Goal: Information Seeking & Learning: Check status

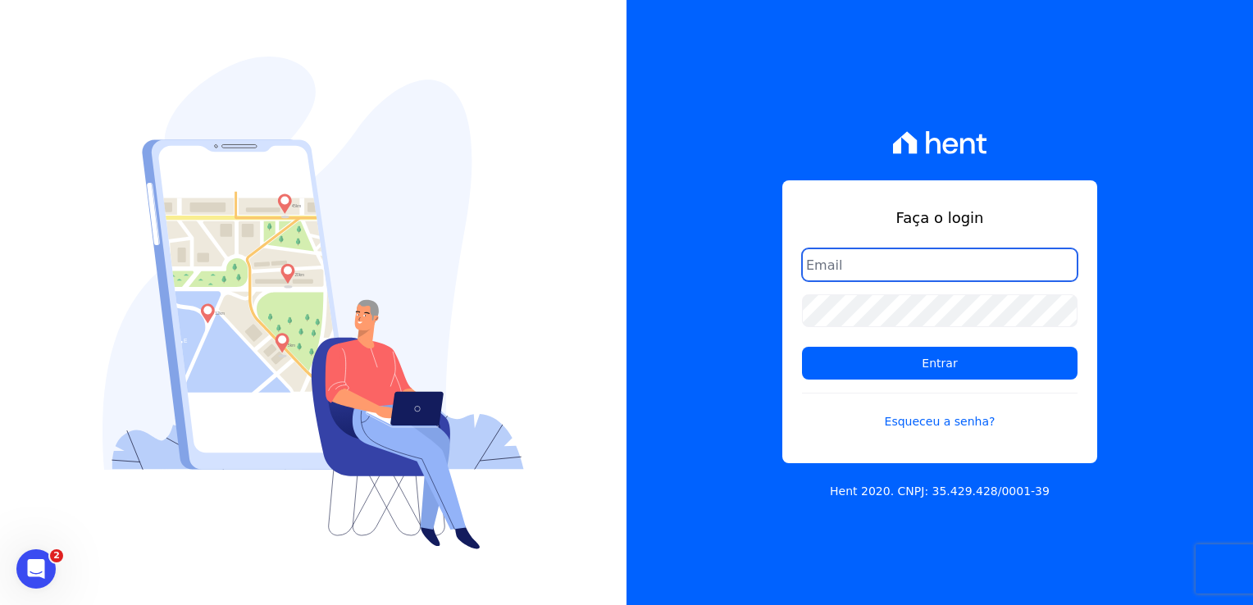
click at [847, 268] on input "email" at bounding box center [940, 265] width 276 height 33
type input "[EMAIL_ADDRESS][DOMAIN_NAME]"
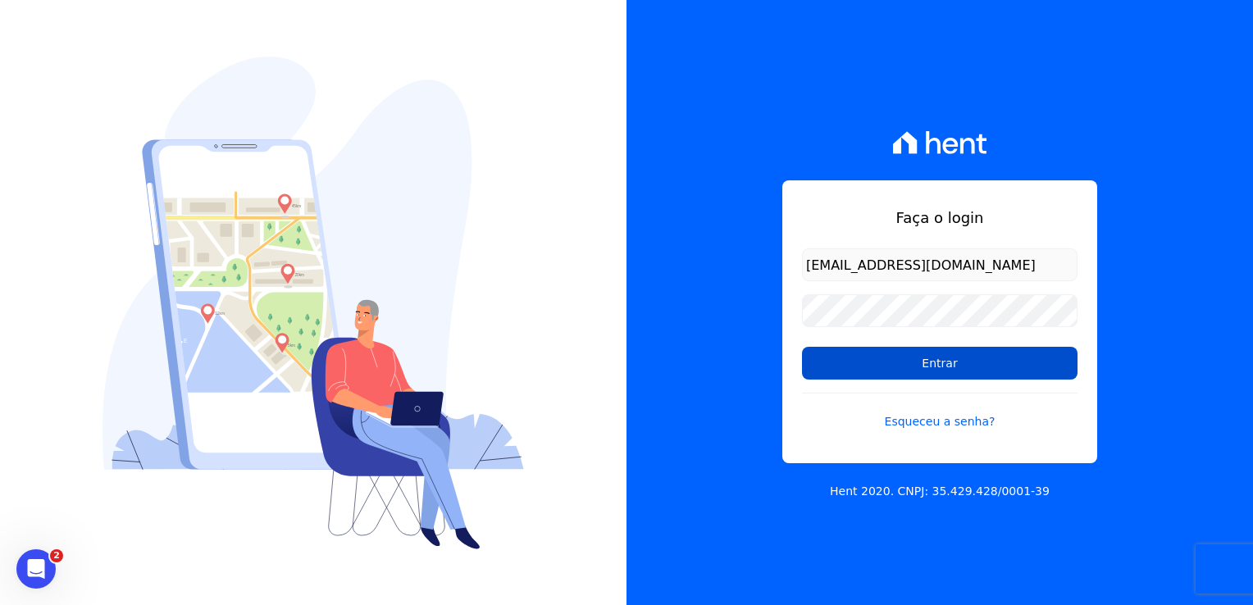
click at [934, 368] on input "Entrar" at bounding box center [940, 363] width 276 height 33
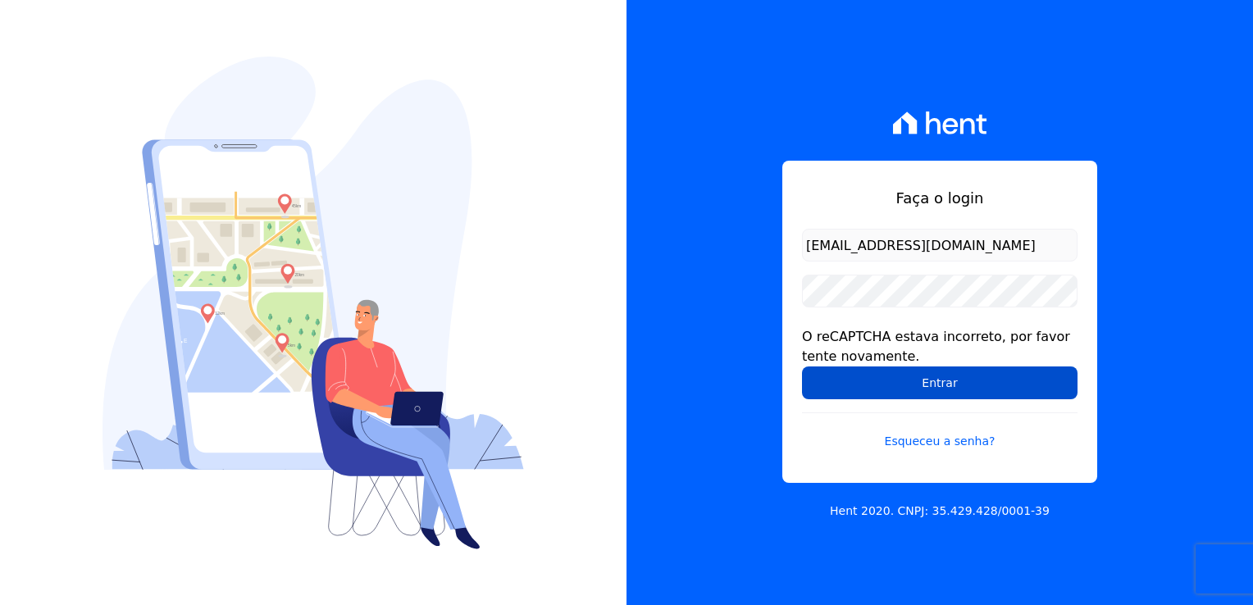
click at [971, 379] on input "Entrar" at bounding box center [940, 383] width 276 height 33
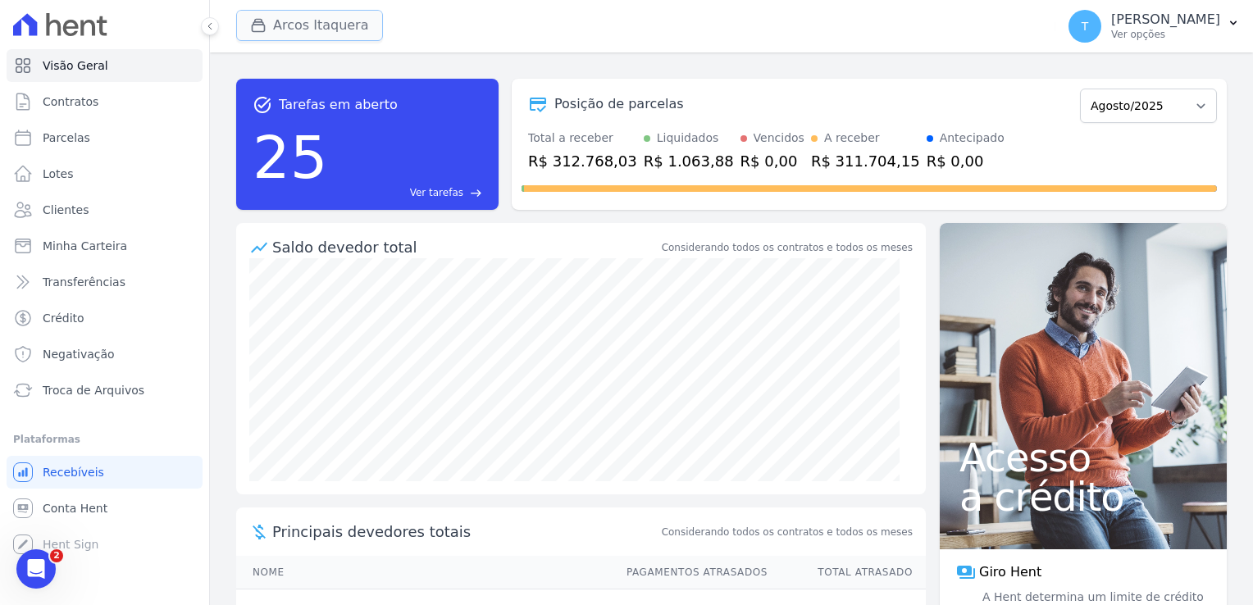
click at [276, 22] on button "Arcos Itaquera" at bounding box center [309, 25] width 147 height 31
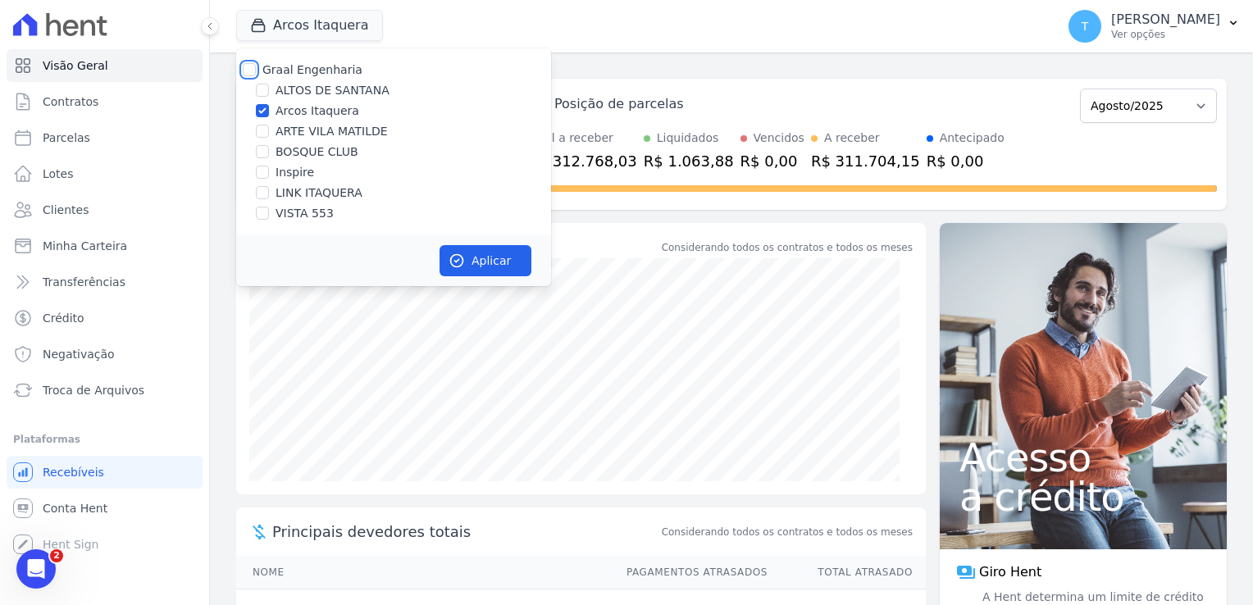
click at [253, 71] on input "Graal Engenharia" at bounding box center [249, 69] width 13 height 13
checkbox input "true"
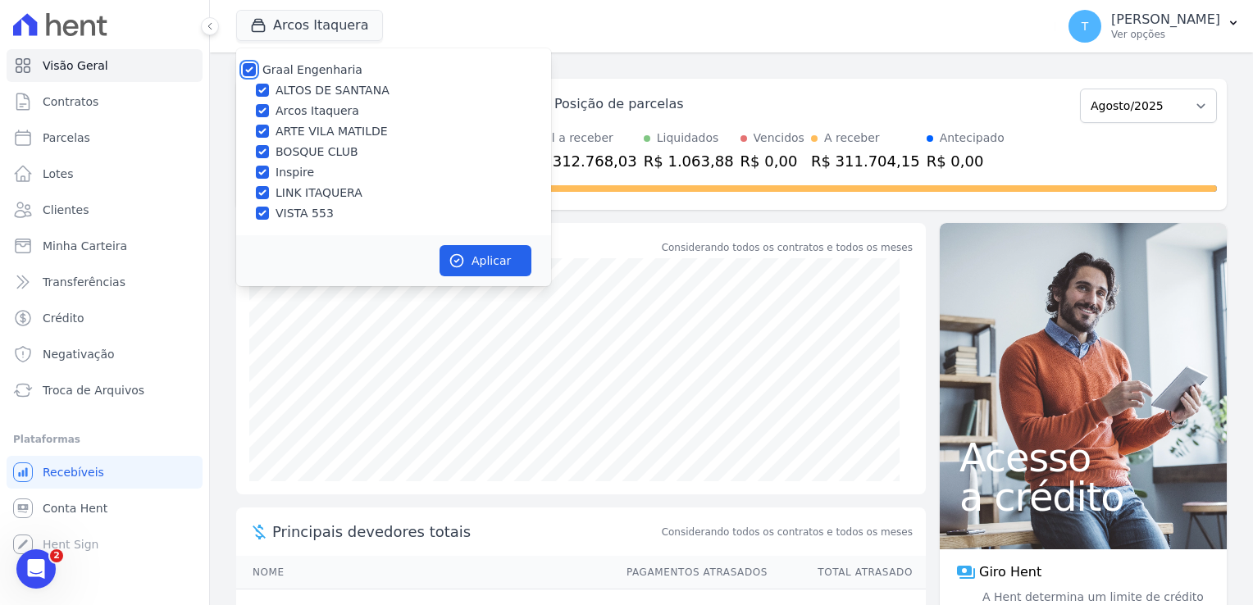
checkbox input "true"
click at [455, 267] on icon "button" at bounding box center [457, 261] width 16 height 16
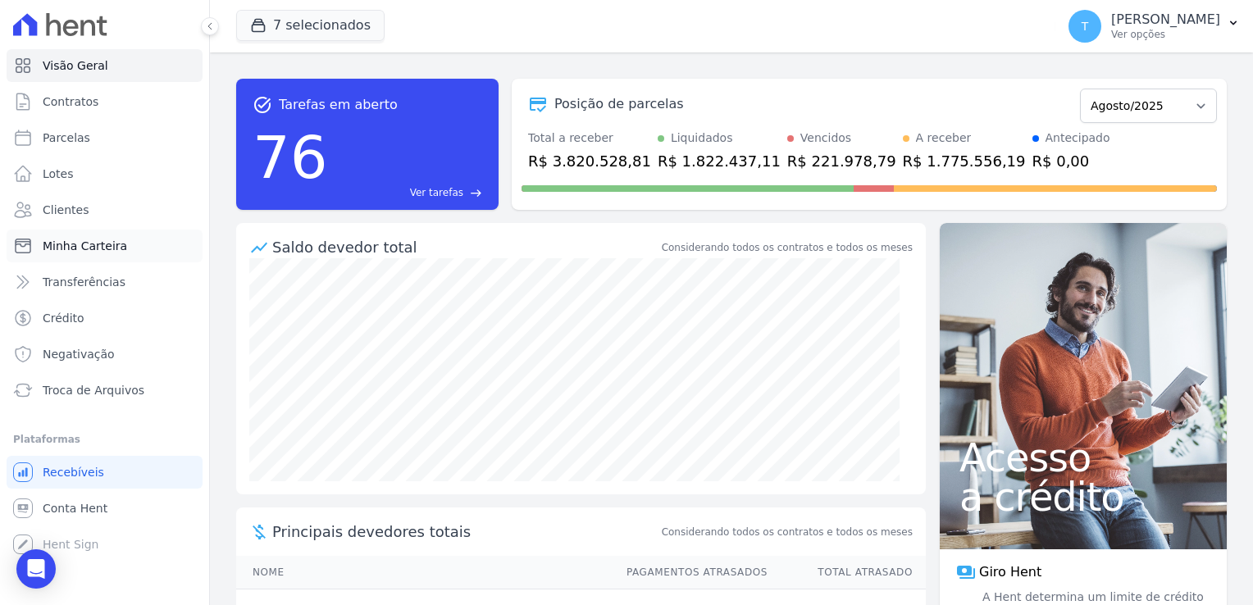
click at [107, 252] on span "Minha Carteira" at bounding box center [85, 246] width 84 height 16
click at [104, 250] on span "Minha Carteira" at bounding box center [85, 246] width 84 height 16
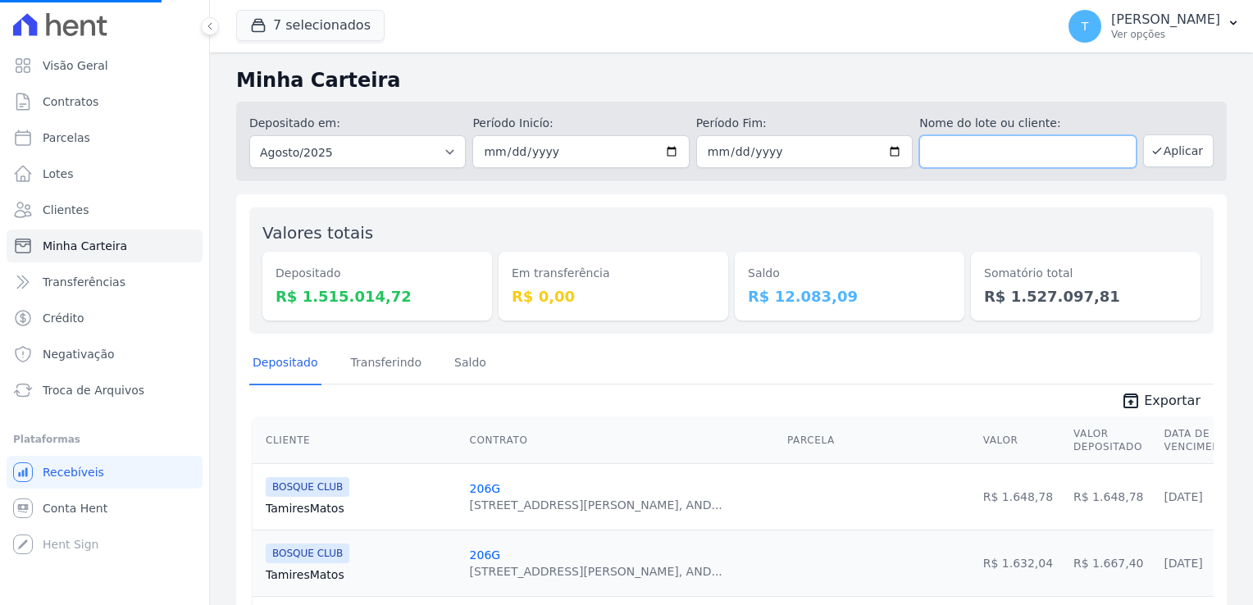
click at [955, 150] on input "text" at bounding box center [1028, 151] width 217 height 33
click at [1004, 157] on input "text" at bounding box center [1028, 151] width 217 height 33
click at [948, 151] on input "text" at bounding box center [1028, 151] width 217 height 33
paste input "[PERSON_NAME] [PERSON_NAME]"
type input "[PERSON_NAME] [PERSON_NAME]"
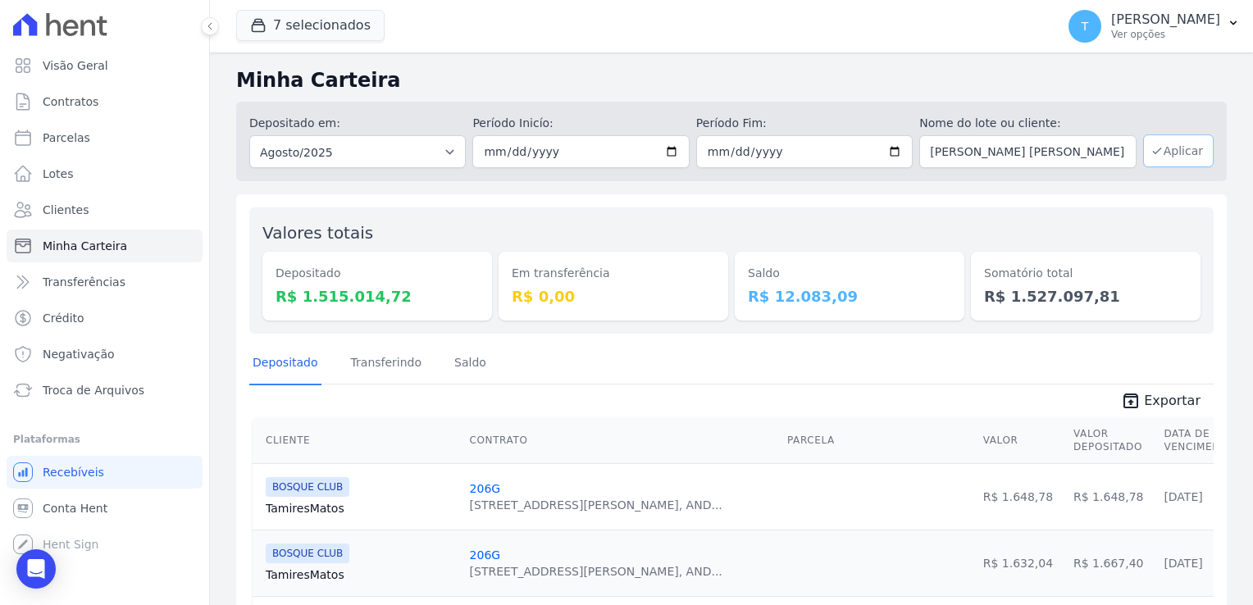
click at [1155, 153] on button "Aplicar" at bounding box center [1179, 151] width 71 height 33
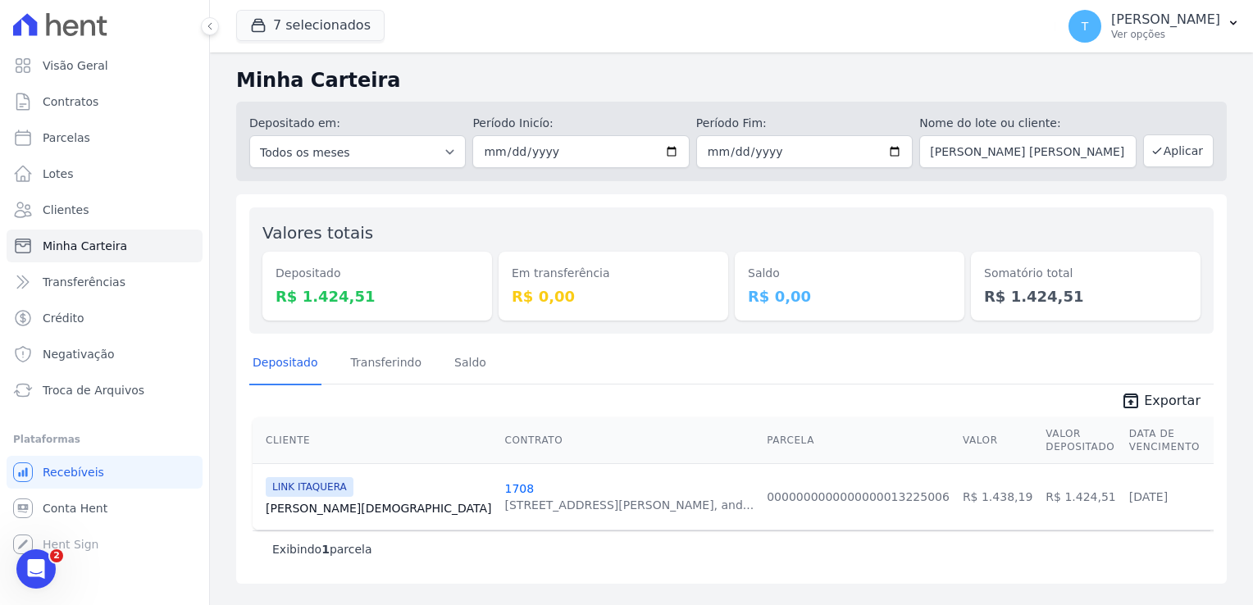
click at [305, 509] on link "Marcello Evangelista" at bounding box center [379, 508] width 226 height 16
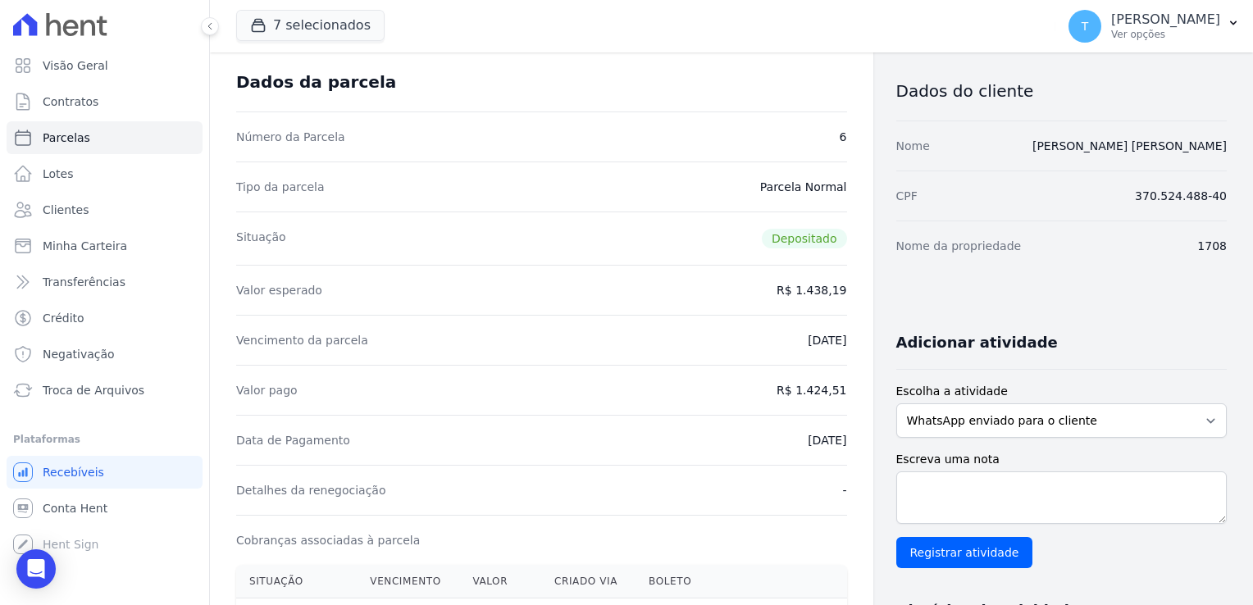
scroll to position [82, 0]
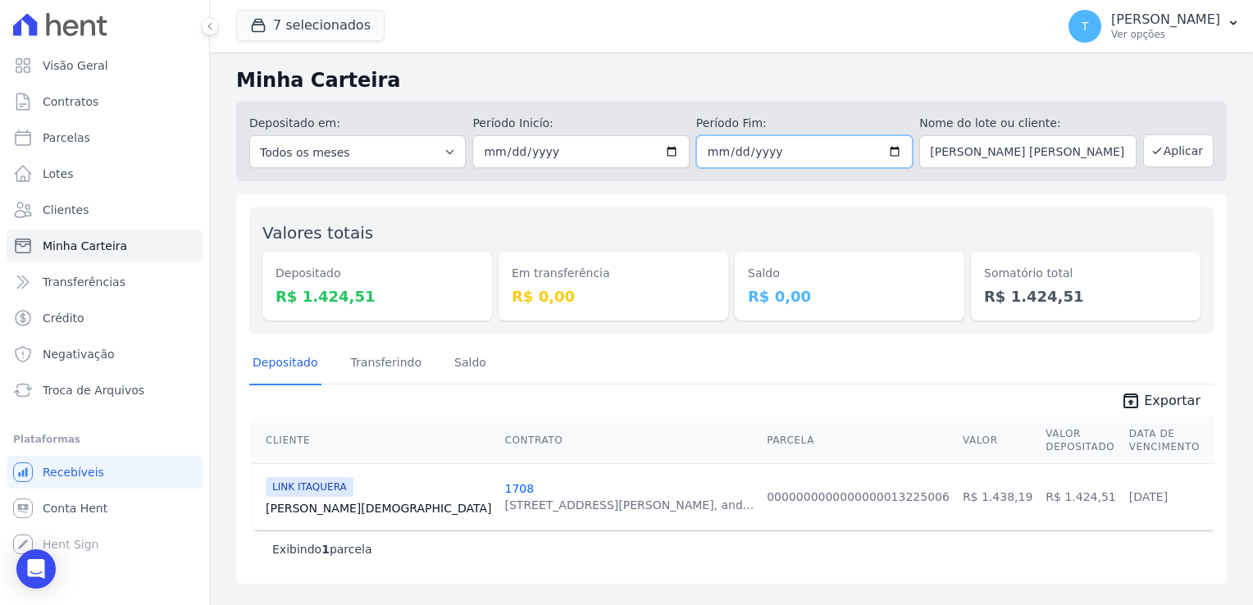
click at [895, 154] on input "2025-08-31" at bounding box center [804, 151] width 217 height 33
type input "2025-08-01"
click at [1182, 150] on button "Aplicar" at bounding box center [1179, 151] width 71 height 33
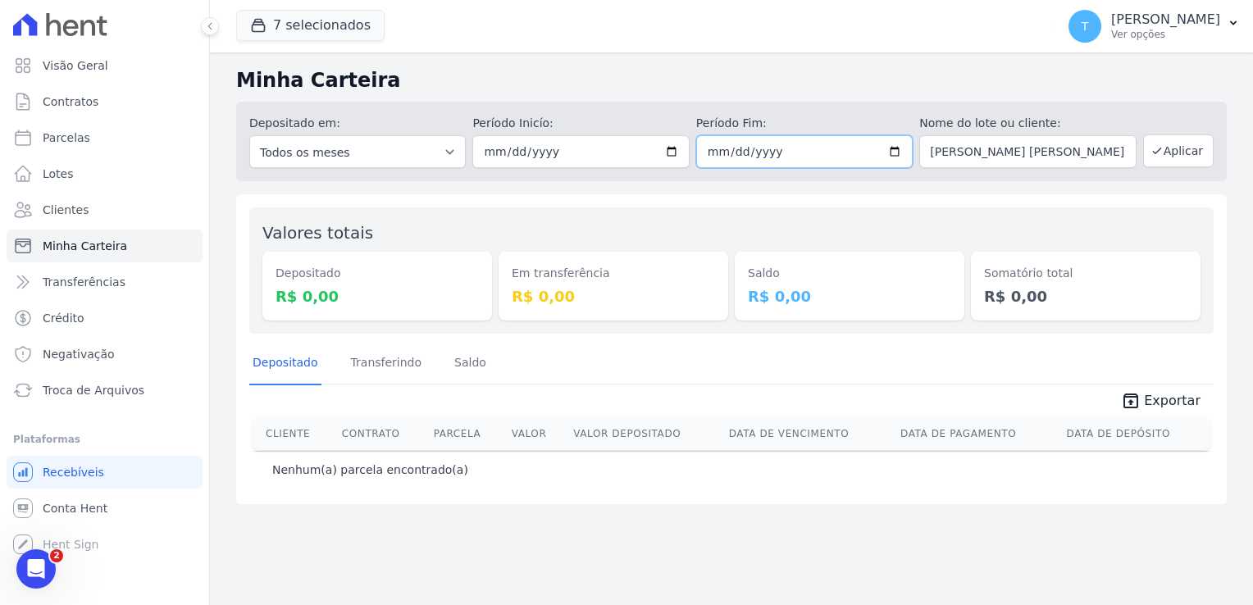
click at [906, 152] on input "[DATE]" at bounding box center [804, 151] width 217 height 33
click at [903, 152] on input "[DATE]" at bounding box center [804, 151] width 217 height 33
type input "[DATE]"
click at [1154, 153] on icon "button" at bounding box center [1157, 150] width 13 height 13
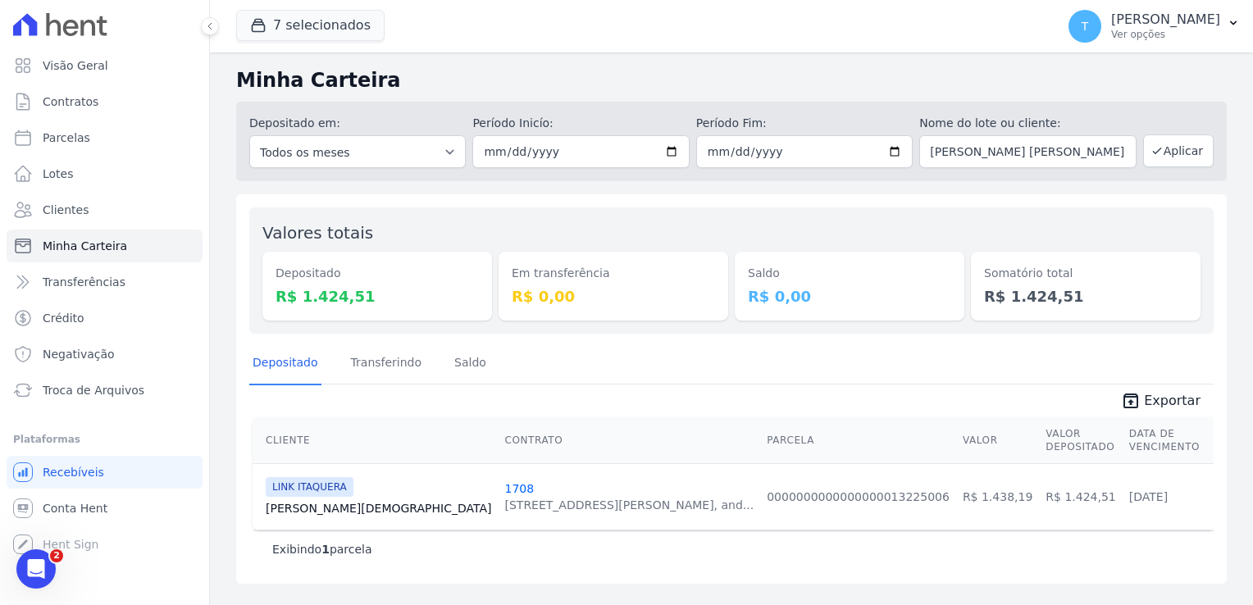
click at [299, 508] on link "[PERSON_NAME][DEMOGRAPHIC_DATA]" at bounding box center [379, 508] width 226 height 16
